Goal: Transaction & Acquisition: Purchase product/service

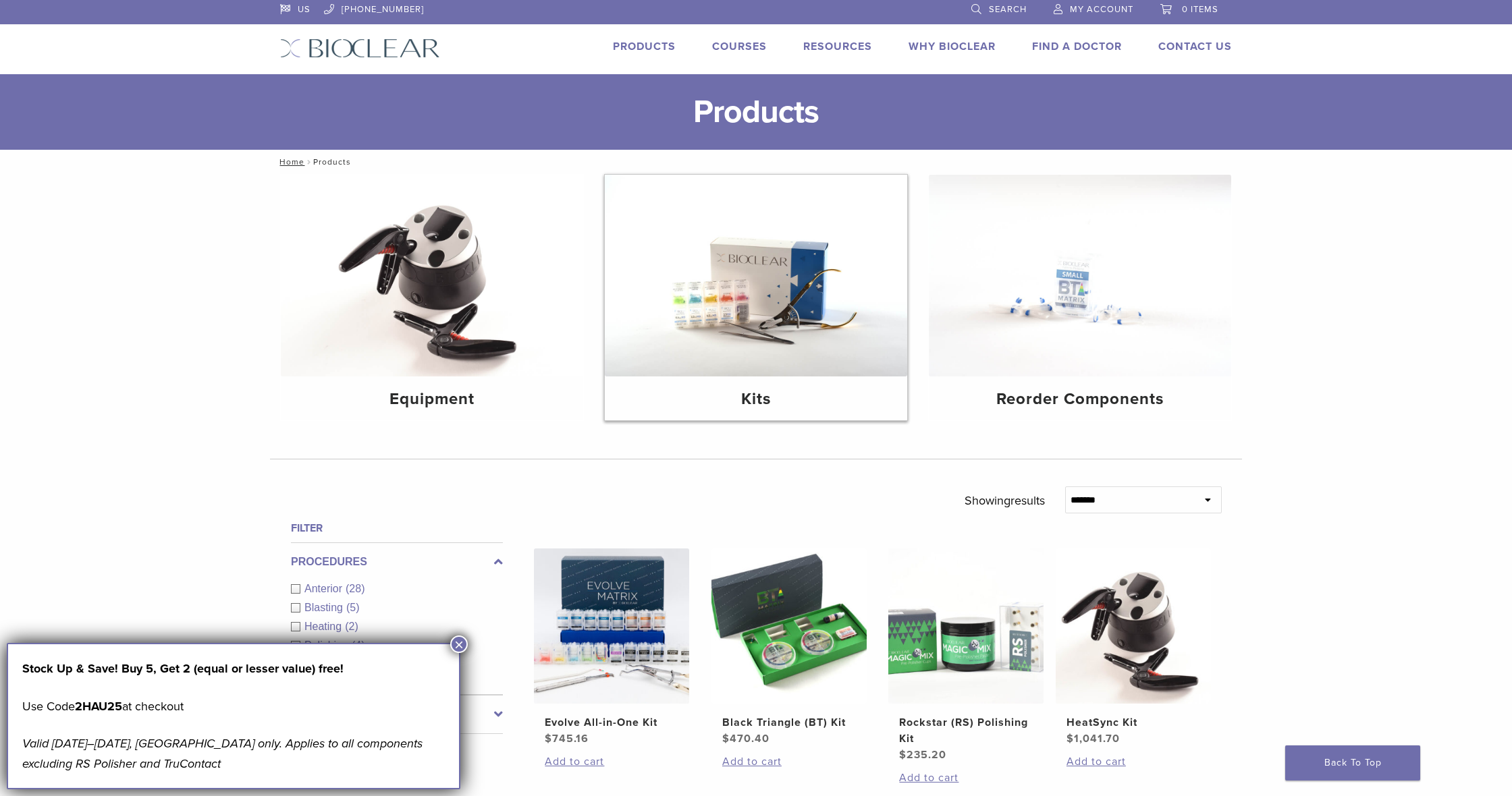
scroll to position [4, 0]
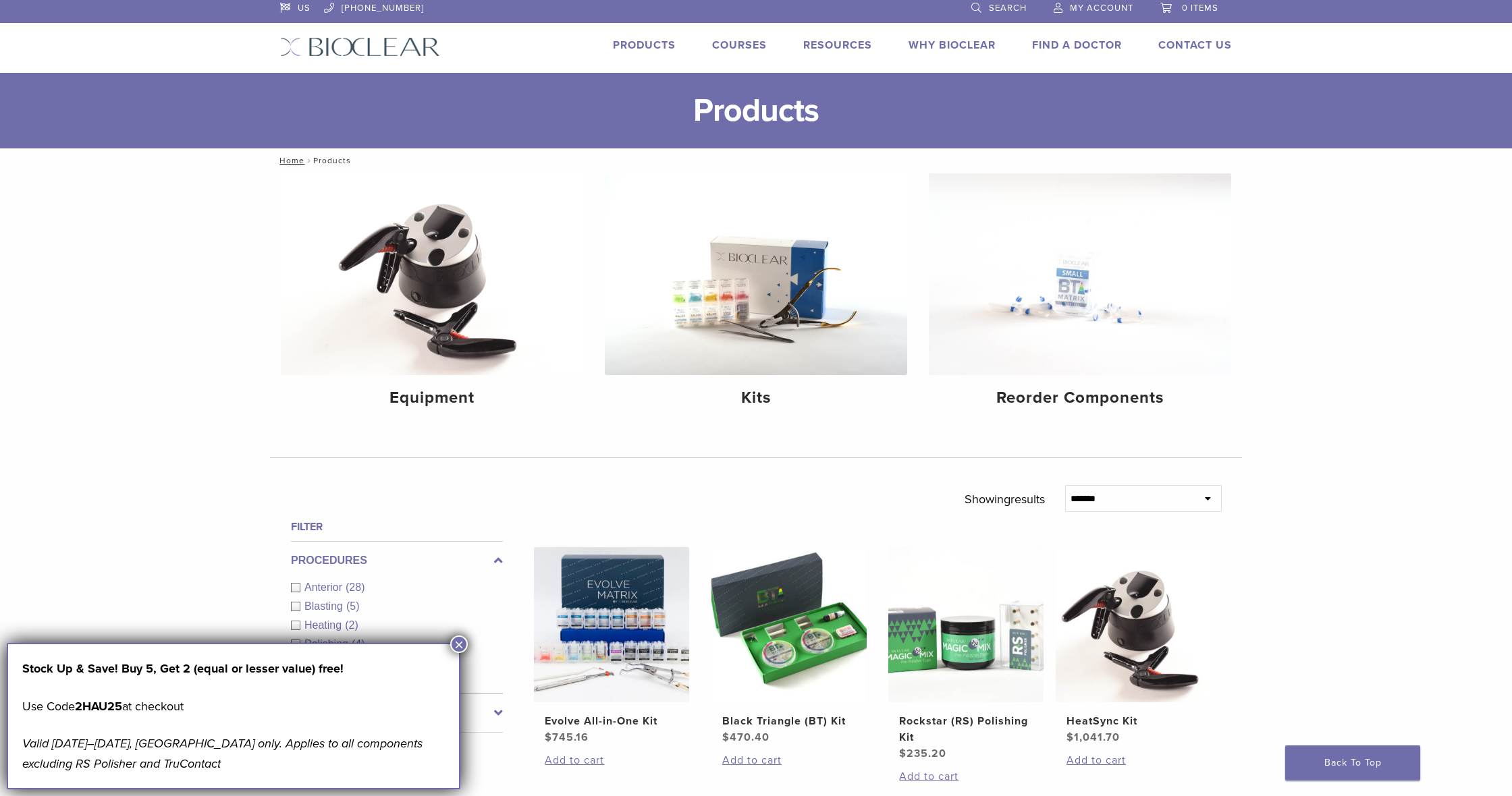
click at [462, 645] on button "×" at bounding box center [458, 644] width 17 height 17
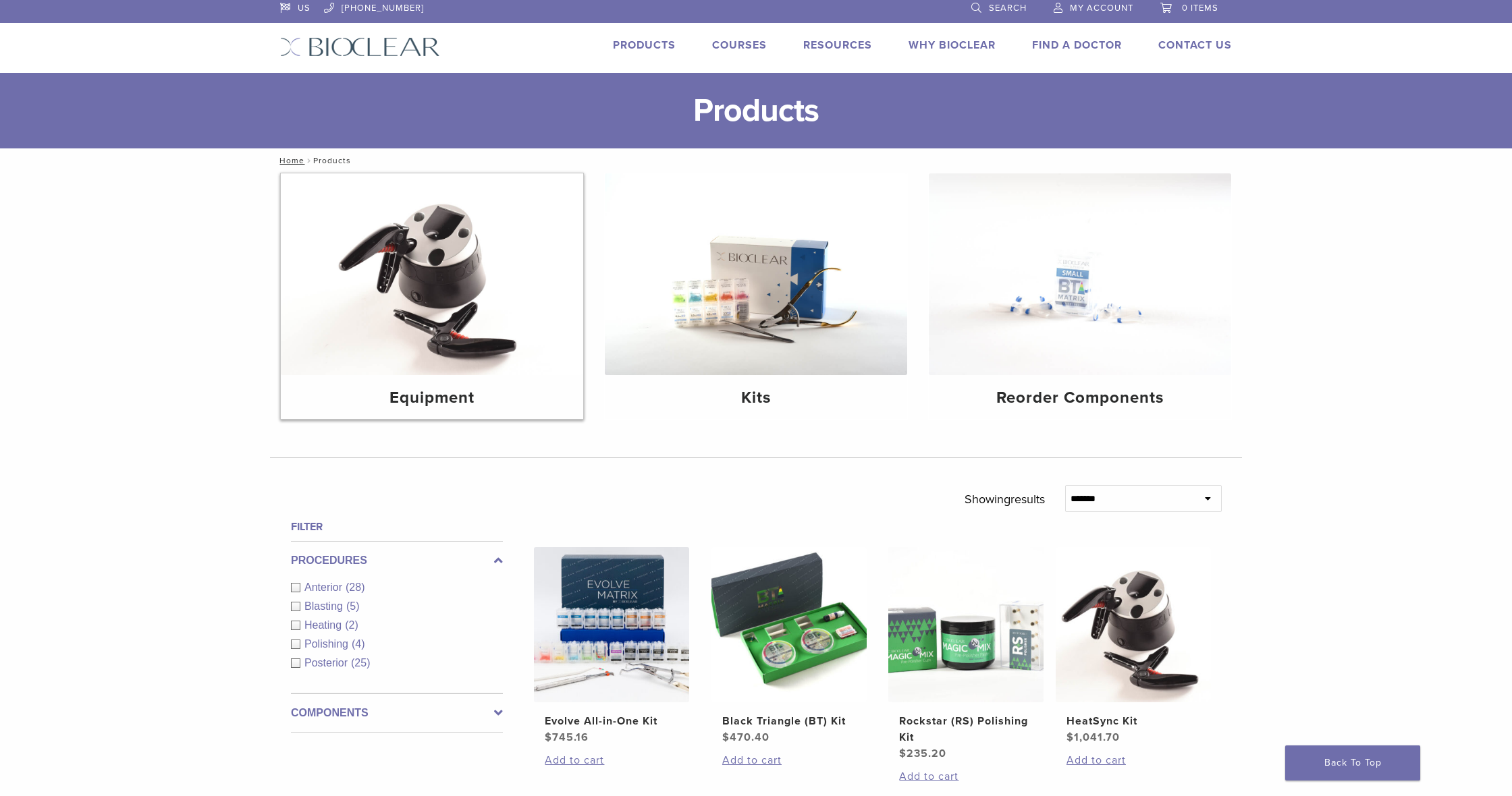
click at [439, 397] on h4 "Equipment" at bounding box center [432, 398] width 281 height 24
click at [784, 363] on img at bounding box center [756, 274] width 303 height 201
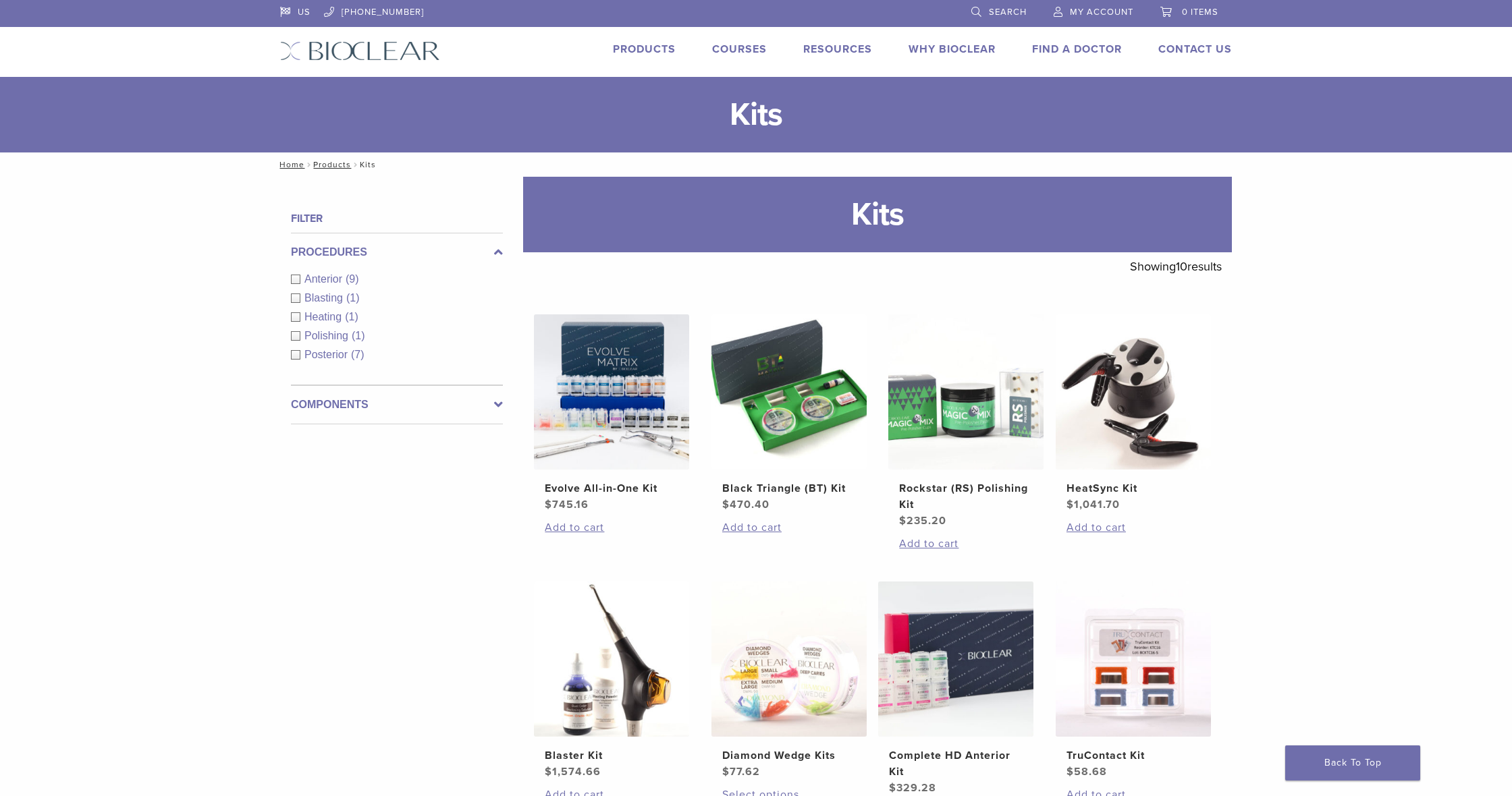
click at [757, 404] on img at bounding box center [789, 392] width 156 height 155
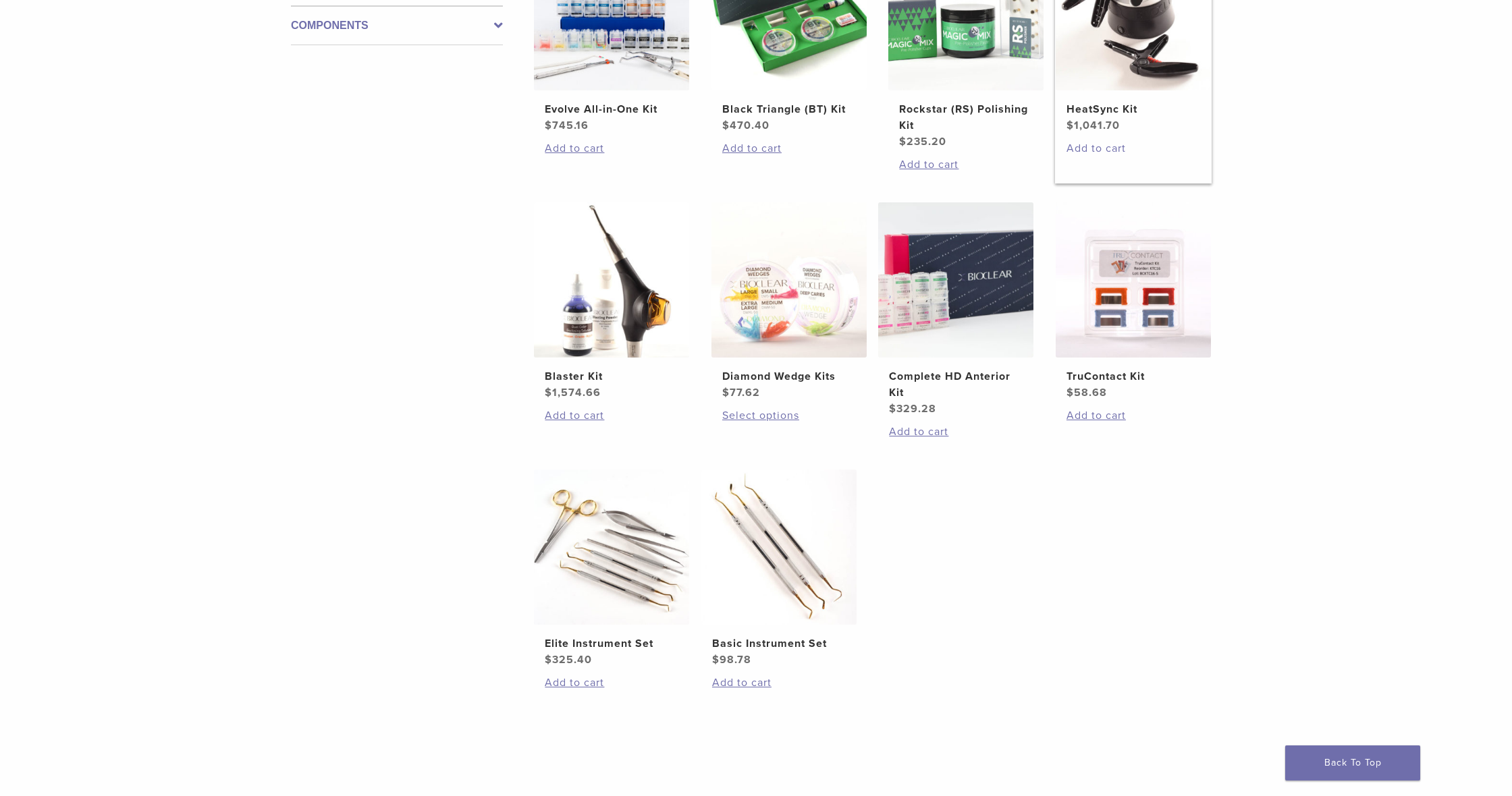
scroll to position [380, 0]
click at [812, 581] on img at bounding box center [778, 546] width 156 height 155
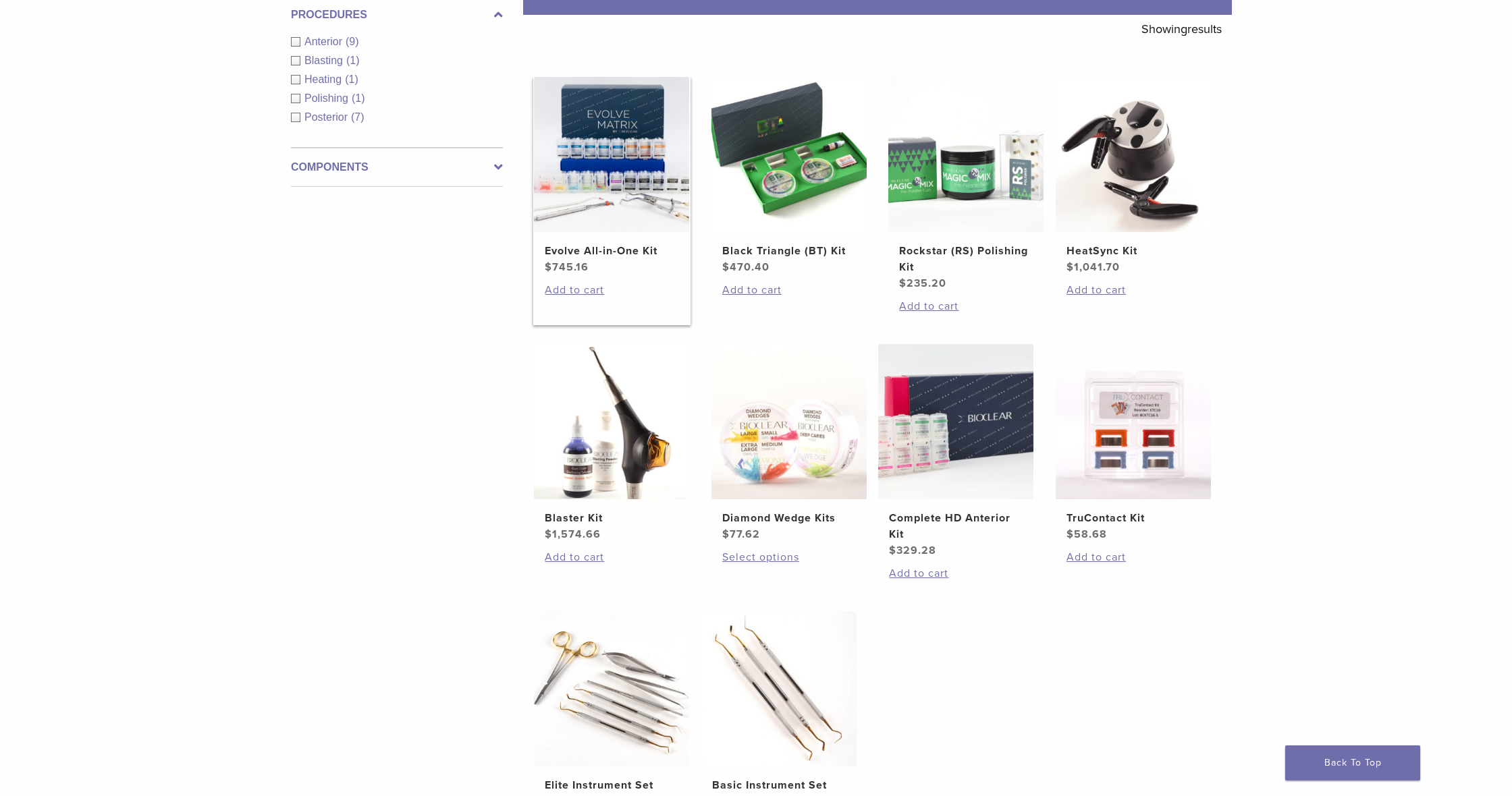
scroll to position [234, 0]
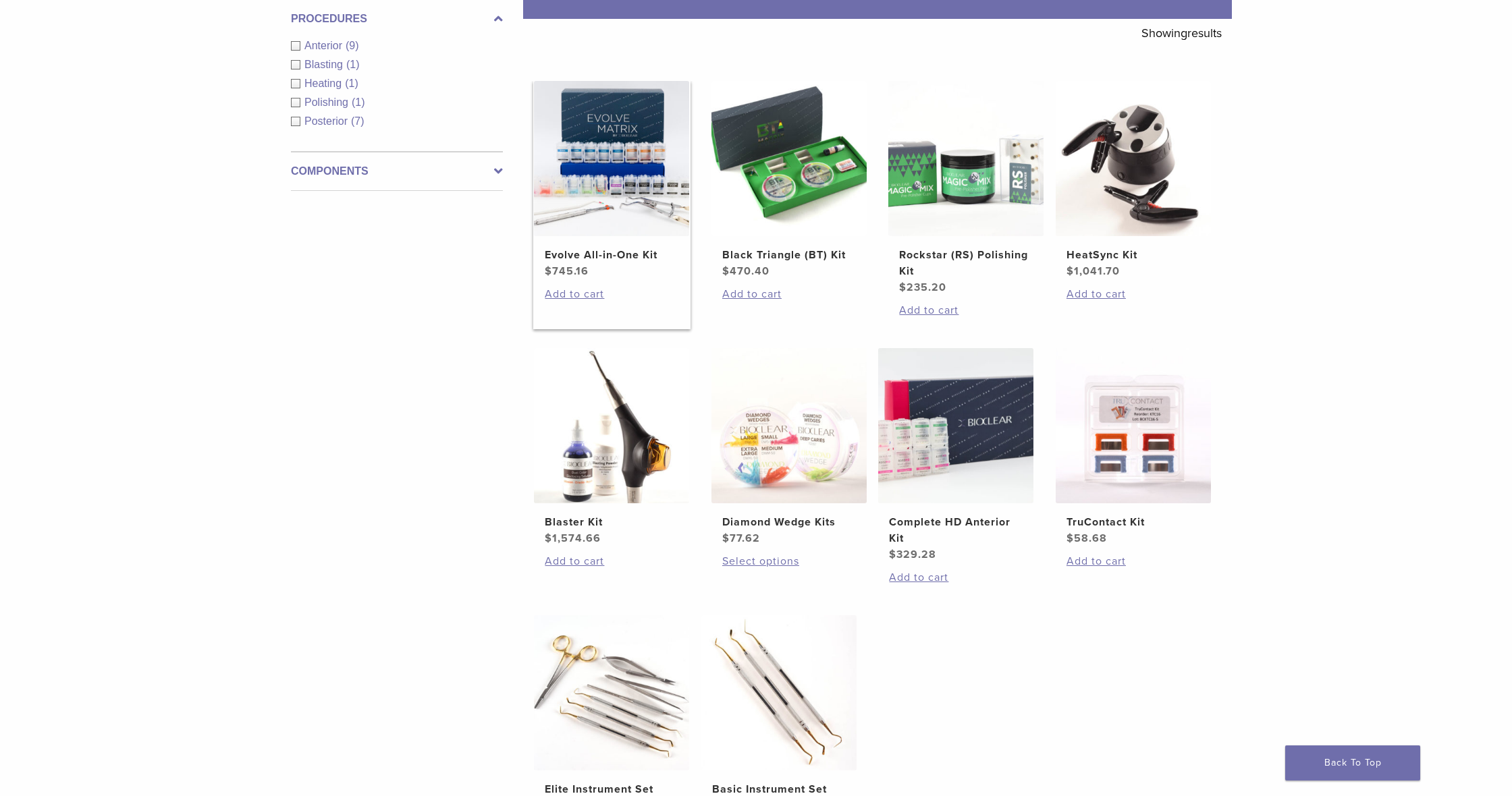
click at [565, 238] on link "Evolve All-in-One Kit $ 745.16" at bounding box center [611, 180] width 157 height 198
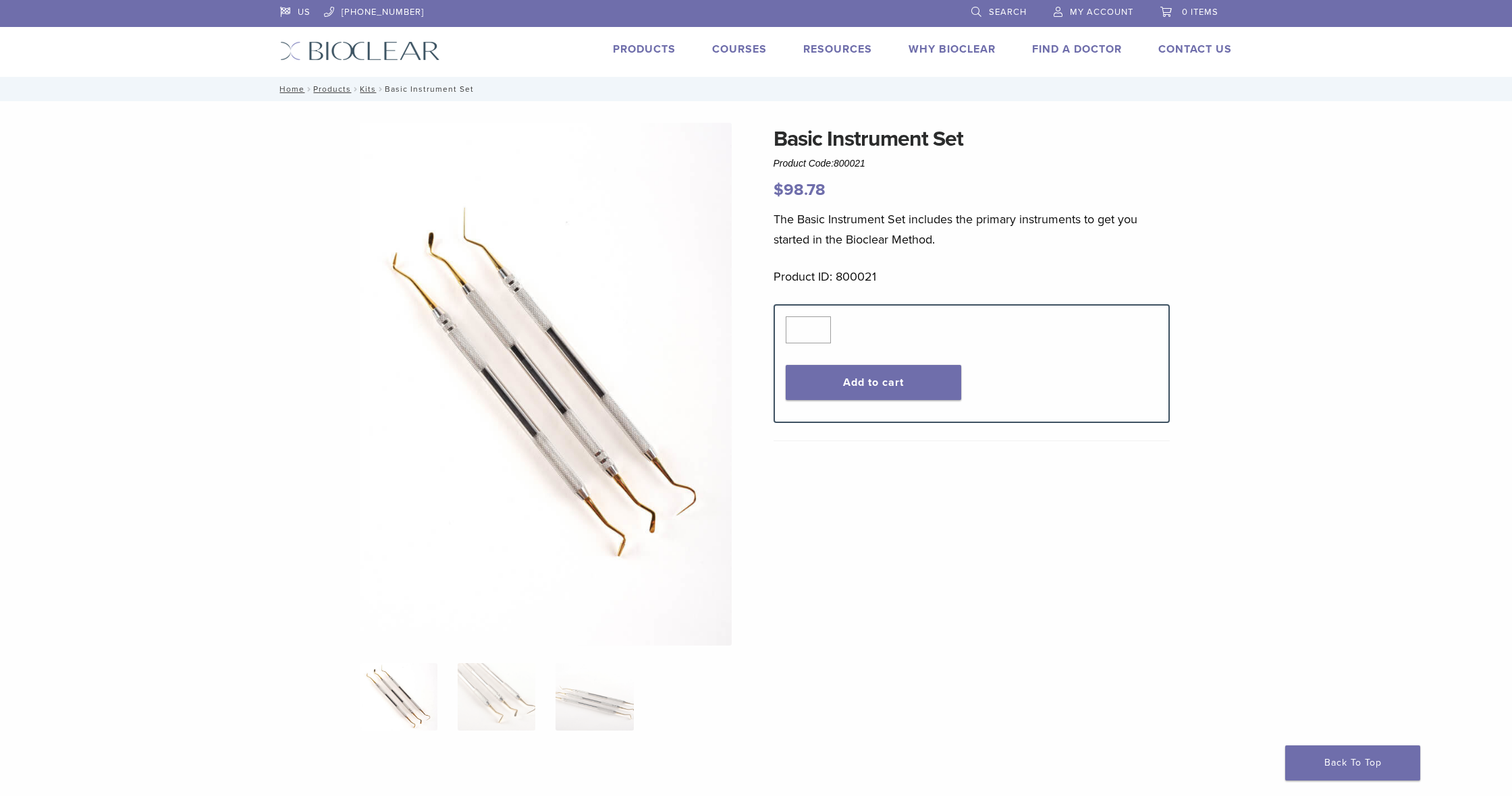
scroll to position [1, 0]
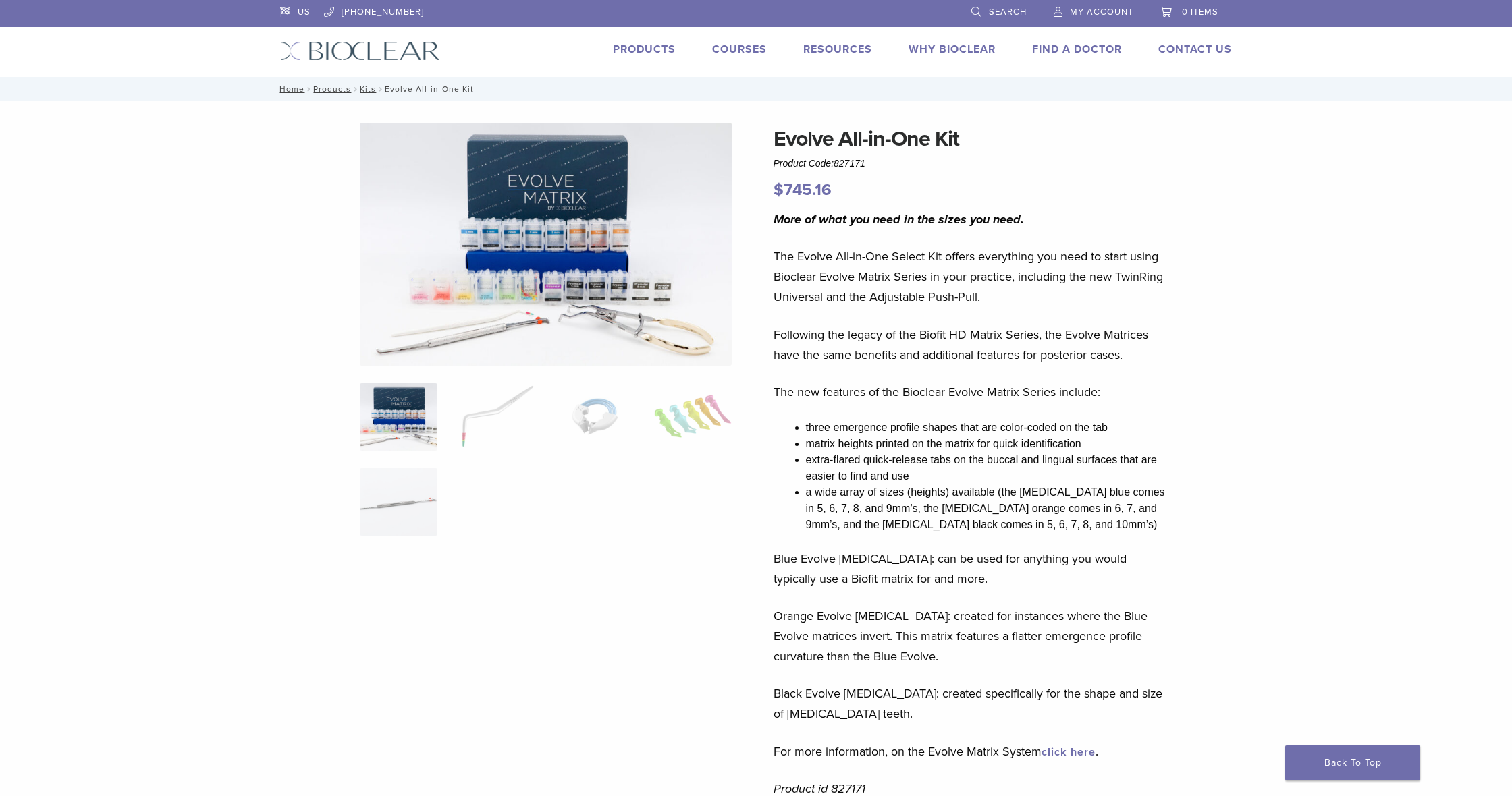
scroll to position [6, 0]
